Goal: Navigation & Orientation: Find specific page/section

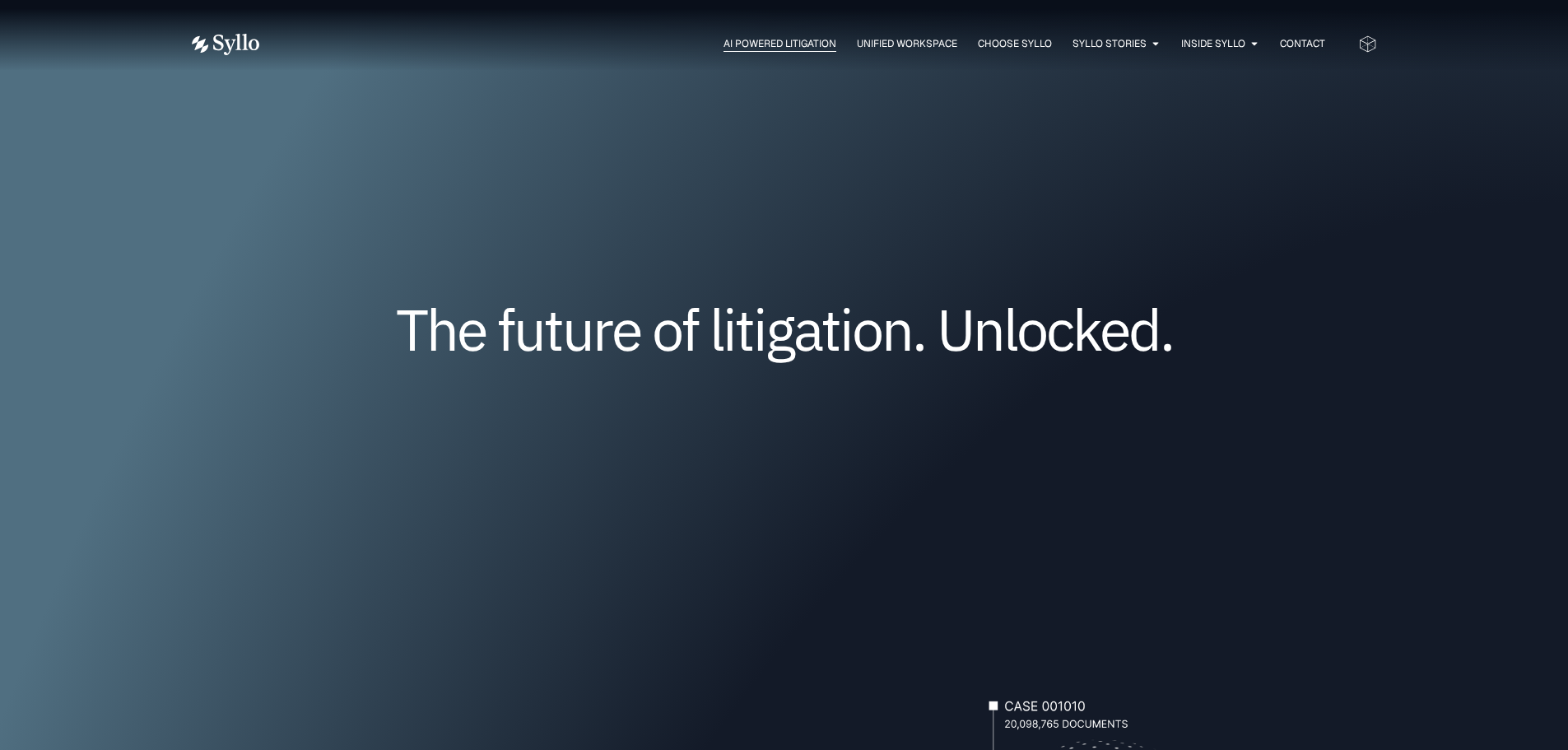
click at [768, 39] on span "AI Powered Litigation" at bounding box center [780, 43] width 113 height 15
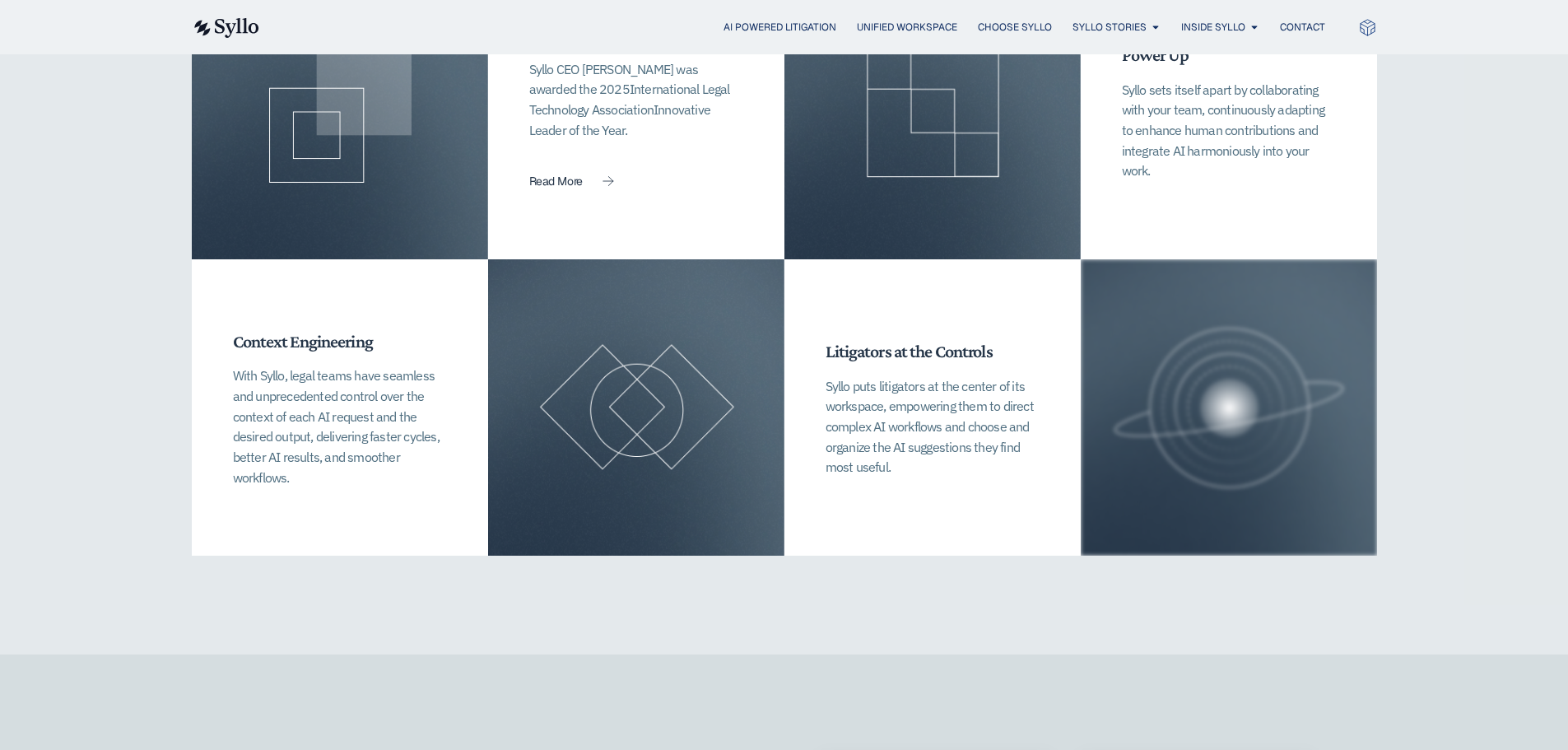
scroll to position [4118, 0]
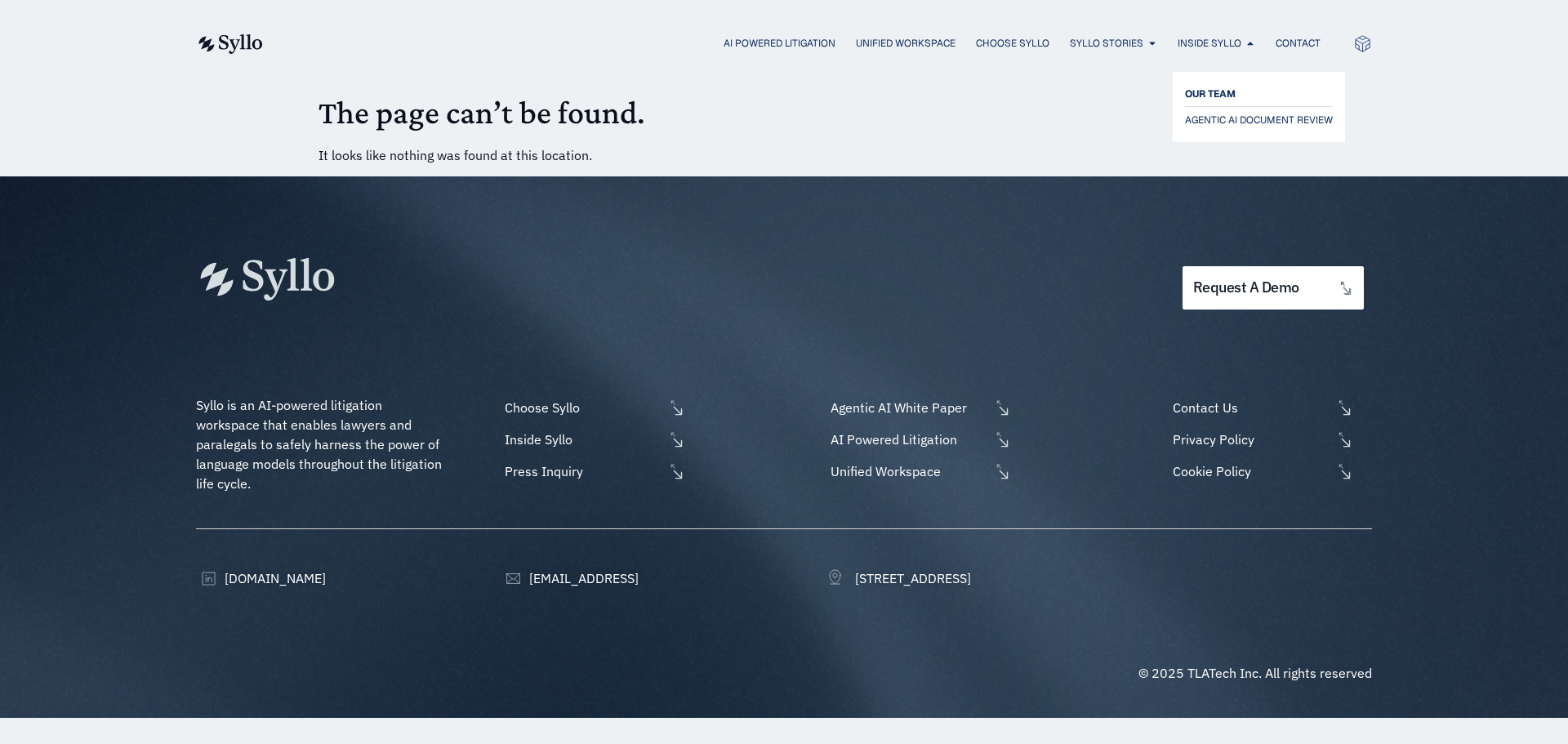
click at [1204, 89] on span "OUR TEAM" at bounding box center [1210, 94] width 51 height 20
